Goal: Navigation & Orientation: Find specific page/section

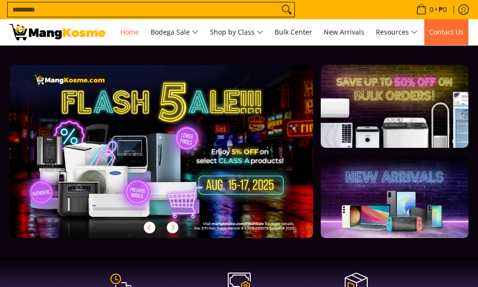
click at [453, 29] on span "Contact Us" at bounding box center [446, 31] width 35 height 9
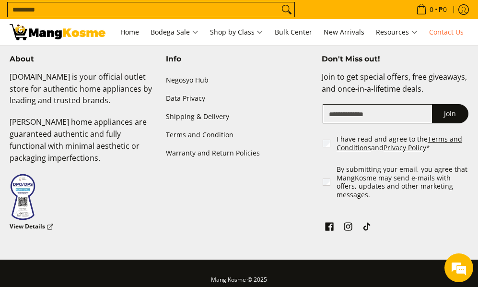
scroll to position [732, 0]
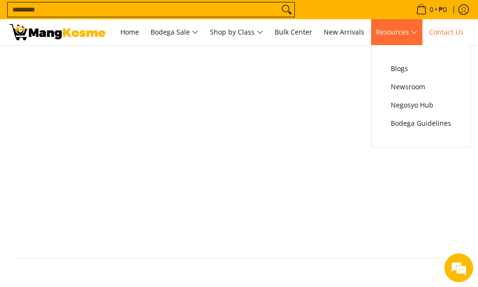
click at [390, 35] on span "Resources" at bounding box center [397, 32] width 42 height 12
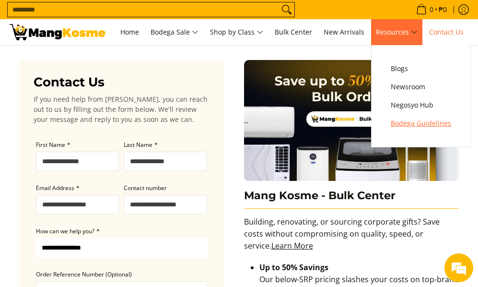
click at [411, 122] on span "Bodega Guidelines" at bounding box center [421, 123] width 60 height 12
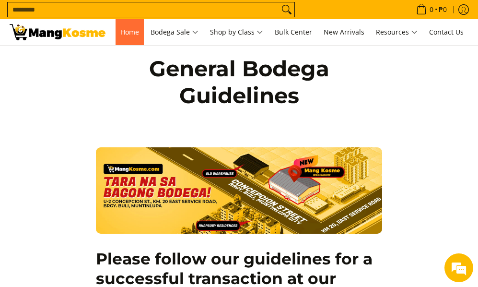
click at [123, 30] on span "Home" at bounding box center [129, 31] width 19 height 9
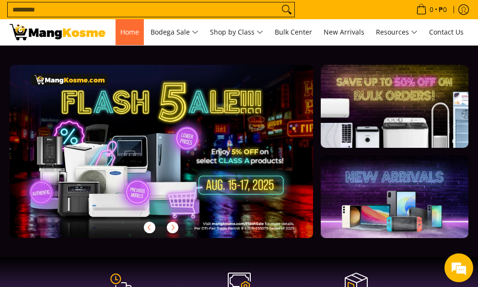
click at [137, 24] on link "Home" at bounding box center [130, 32] width 28 height 26
click at [128, 30] on span "Home" at bounding box center [129, 31] width 19 height 9
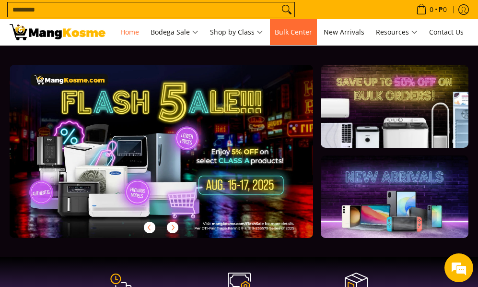
click at [299, 35] on span "Bulk Center" at bounding box center [293, 31] width 37 height 9
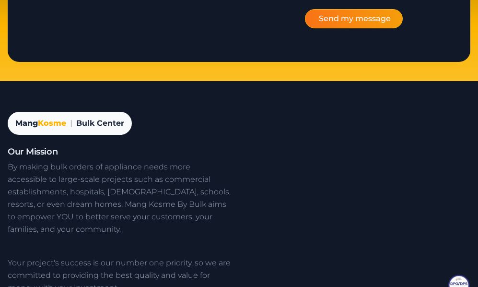
scroll to position [2471, 0]
